Goal: Book appointment/travel/reservation

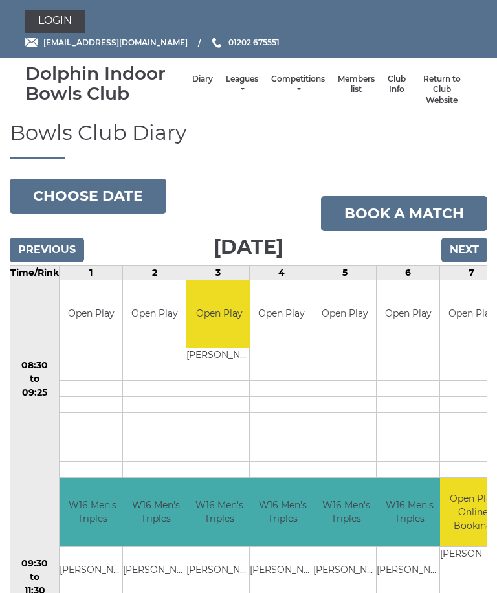
scroll to position [70, 0]
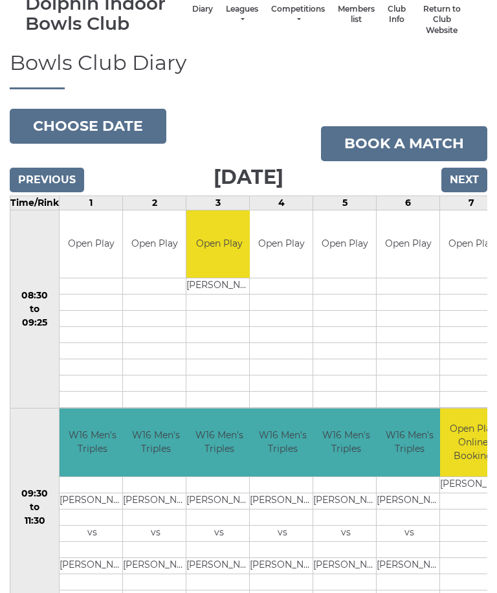
click at [113, 126] on button "Choose date" at bounding box center [88, 126] width 157 height 35
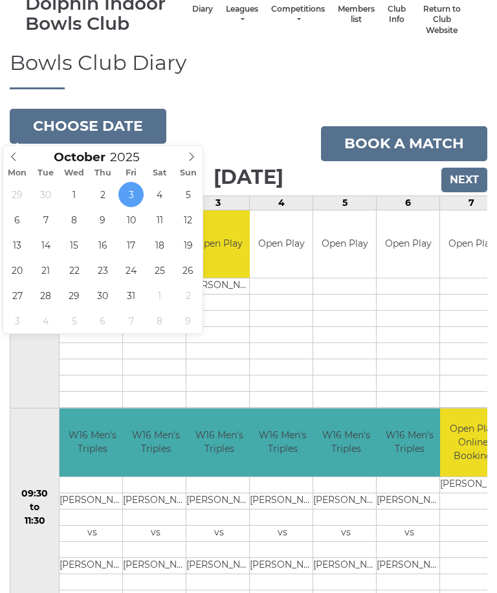
click at [16, 161] on span at bounding box center [13, 155] width 21 height 18
type input "2025-09-24"
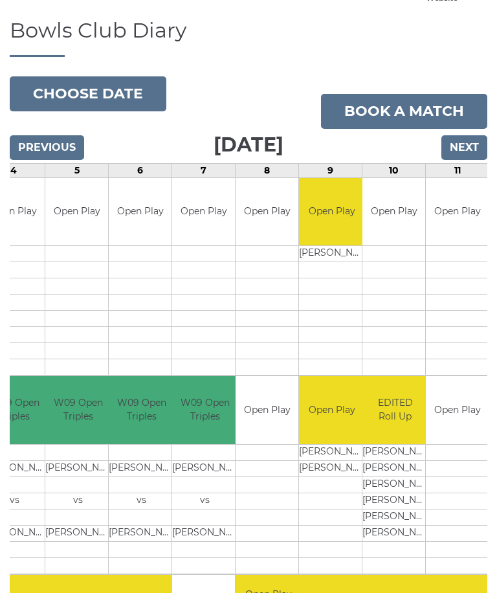
scroll to position [104, 0]
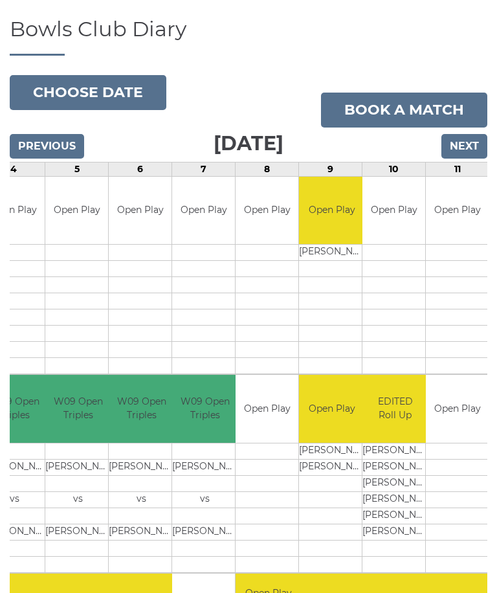
click at [96, 93] on button "Choose date" at bounding box center [88, 92] width 157 height 35
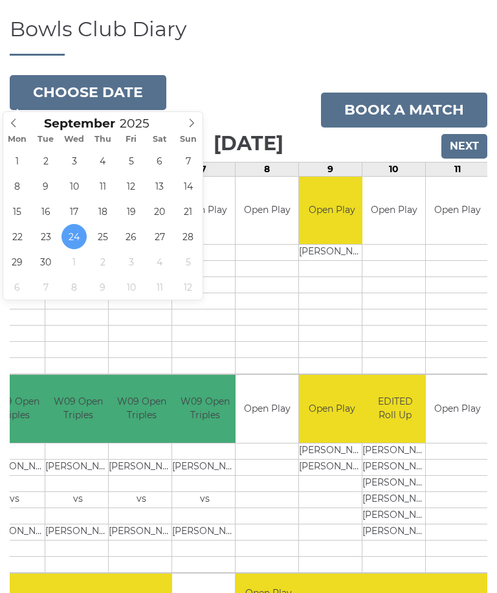
click at [188, 124] on icon at bounding box center [191, 122] width 9 height 9
type input "2025-10-07"
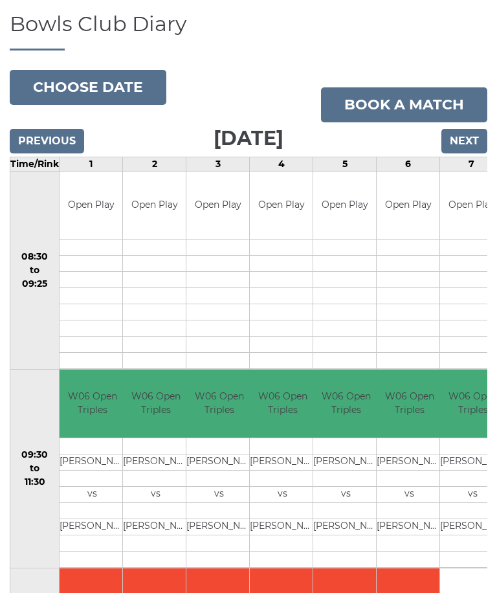
scroll to position [108, 0]
click at [93, 84] on button "Choose date" at bounding box center [88, 88] width 157 height 35
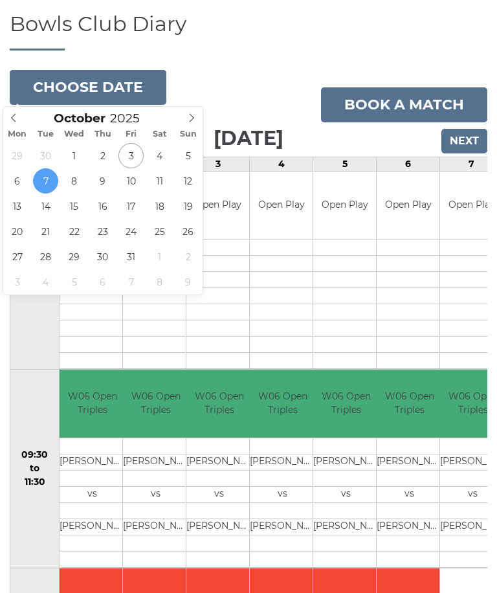
scroll to position [109, 0]
type input "2025-10-14"
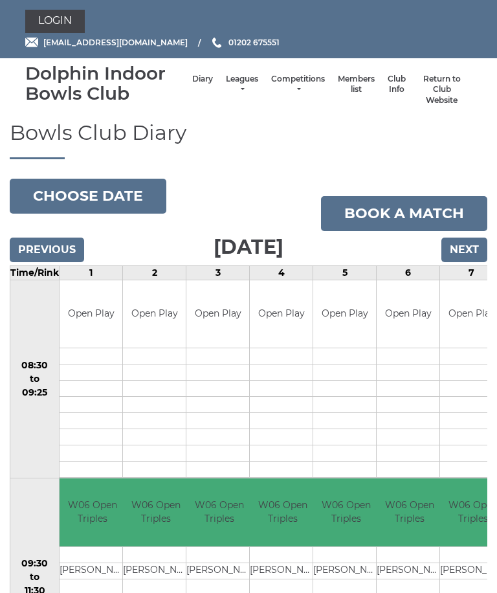
click at [74, 190] on button "Choose date" at bounding box center [88, 196] width 157 height 35
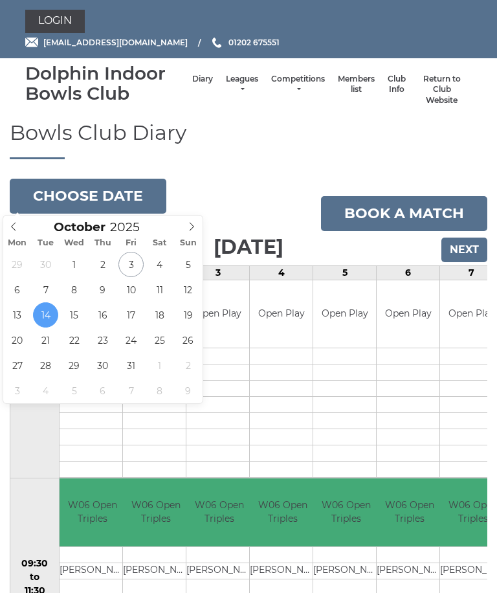
type input "2025-10-21"
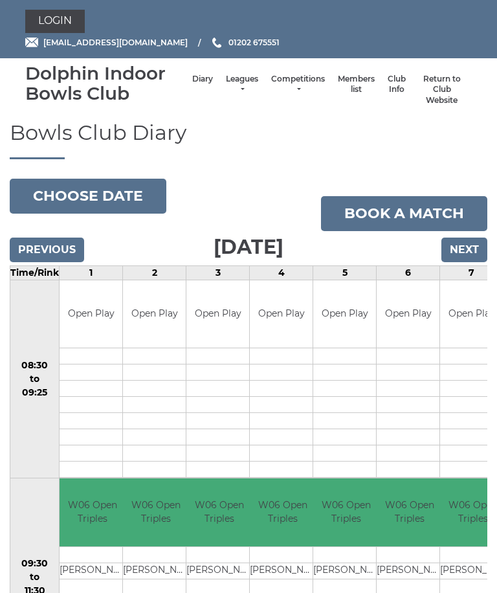
click at [103, 188] on button "Choose date" at bounding box center [88, 196] width 157 height 35
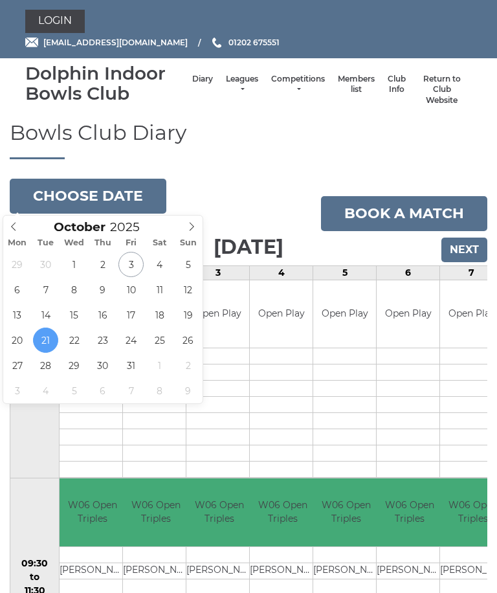
type input "[DATE]"
